Goal: Navigation & Orientation: Find specific page/section

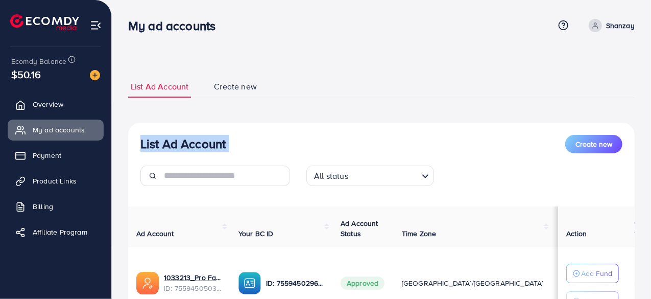
drag, startPoint x: 650, startPoint y: 81, endPoint x: 653, endPoint y: 130, distance: 48.7
click at [651, 130] on html "My ad accounts Help Center Contact Support Term and policy About Us [PERSON_NAM…" at bounding box center [325, 149] width 651 height 299
click at [495, 99] on div "**********" at bounding box center [381, 220] width 507 height 289
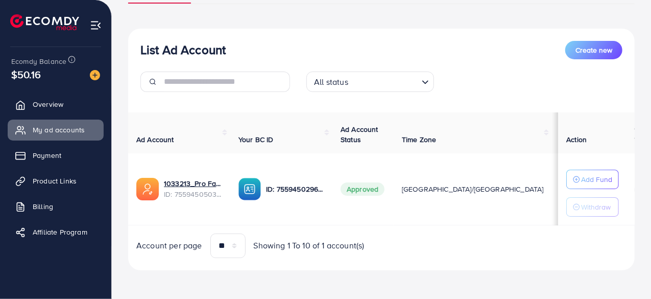
click at [98, 27] on img at bounding box center [96, 25] width 12 height 12
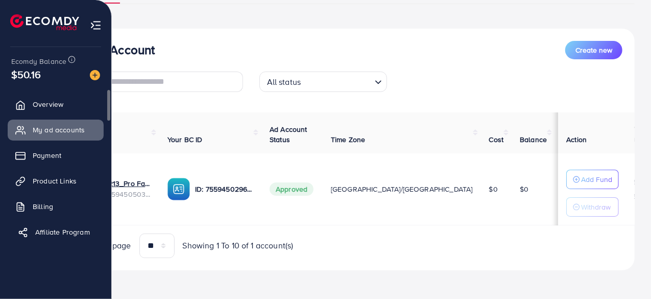
click at [43, 228] on span "Affiliate Program" at bounding box center [62, 232] width 55 height 10
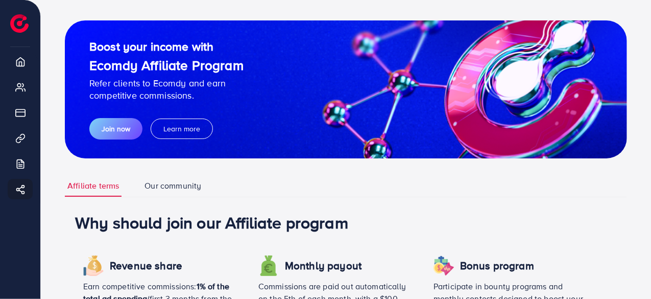
scroll to position [13, 0]
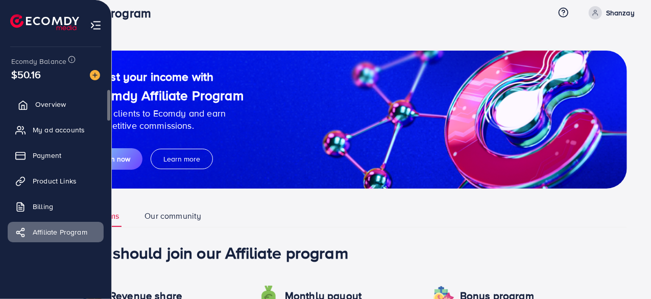
click at [56, 105] on span "Overview" at bounding box center [50, 104] width 31 height 10
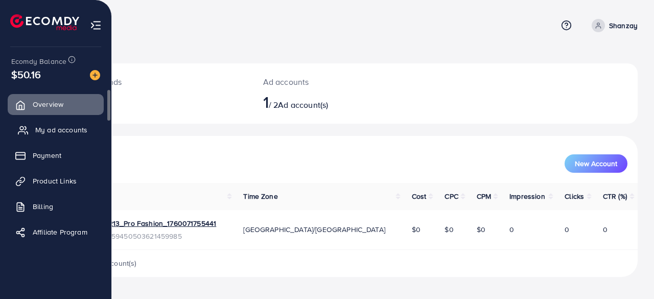
click at [84, 125] on span "My ad accounts" at bounding box center [61, 130] width 52 height 10
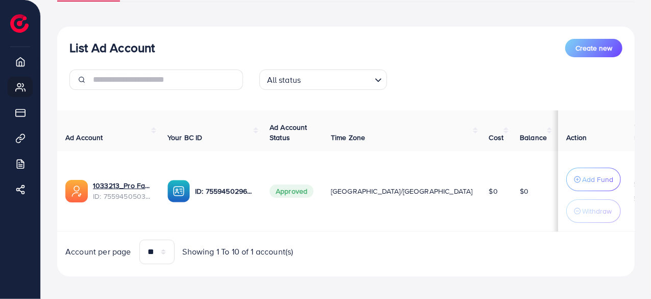
scroll to position [103, 0]
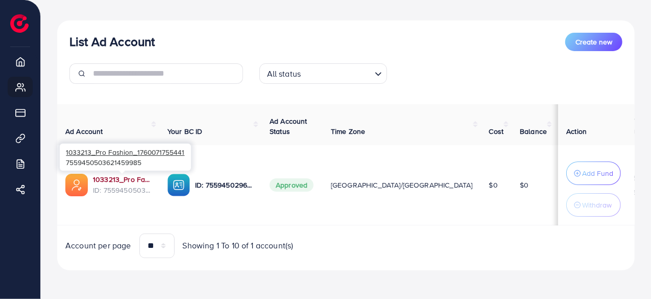
click at [139, 180] on link "1033213_Pro Fashion_1760071755441" at bounding box center [122, 179] width 58 height 10
